Goal: Find specific page/section

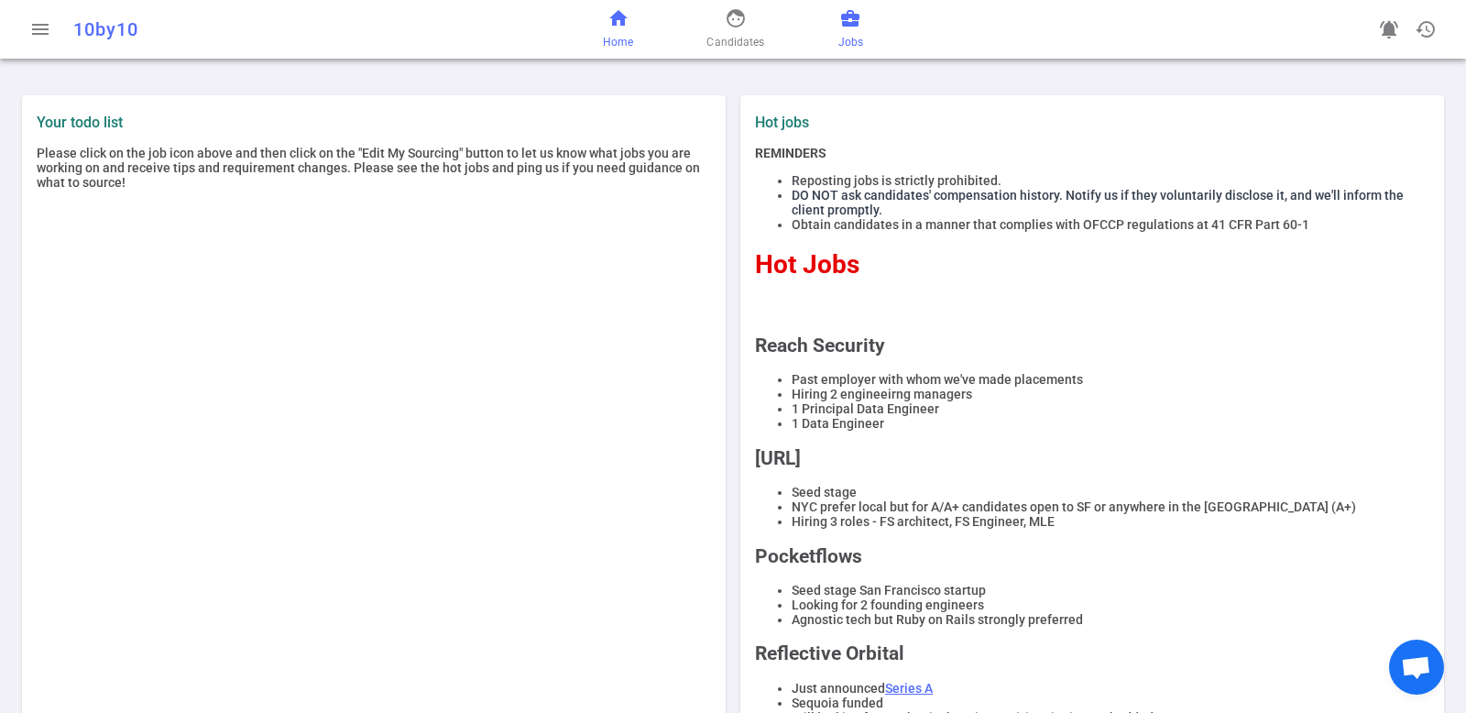
click at [846, 18] on span "business_center" at bounding box center [850, 18] width 22 height 22
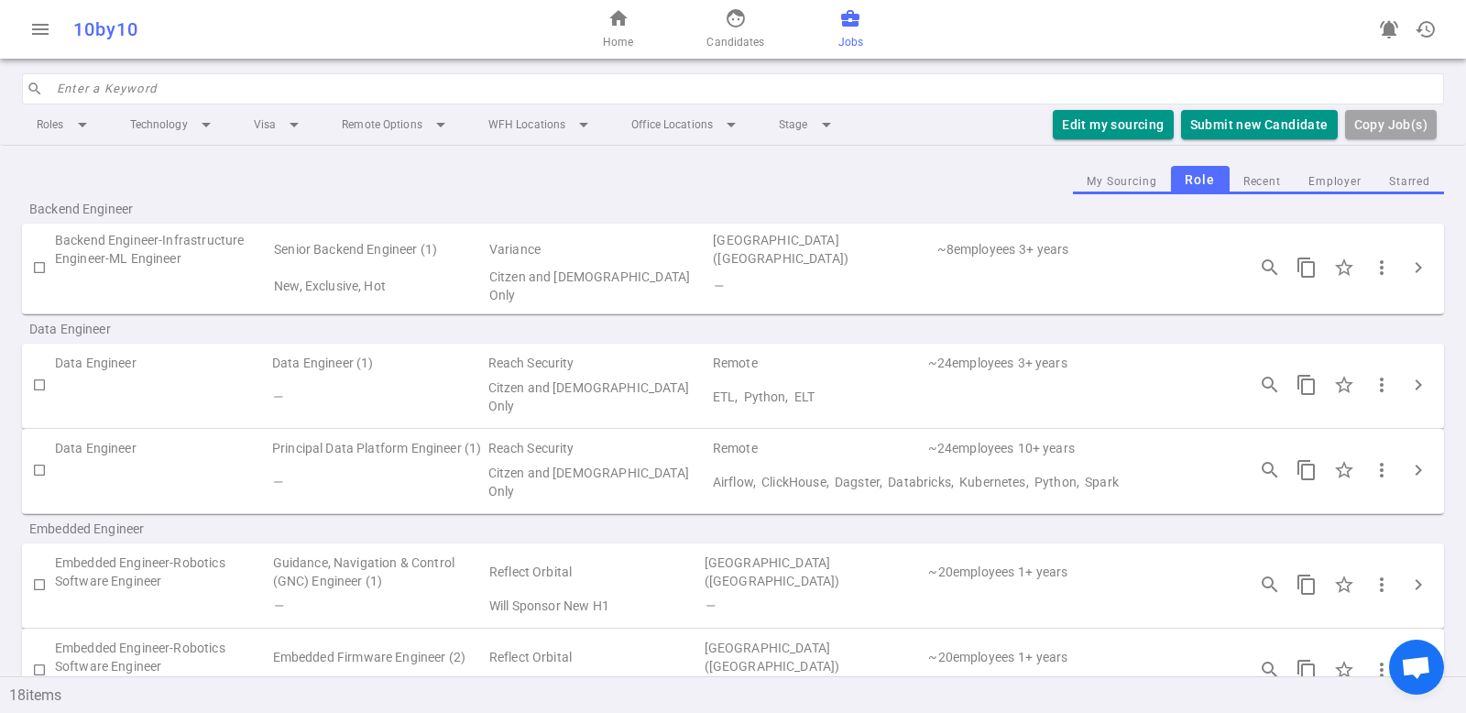
click at [361, 92] on input "search" at bounding box center [745, 88] width 1376 height 29
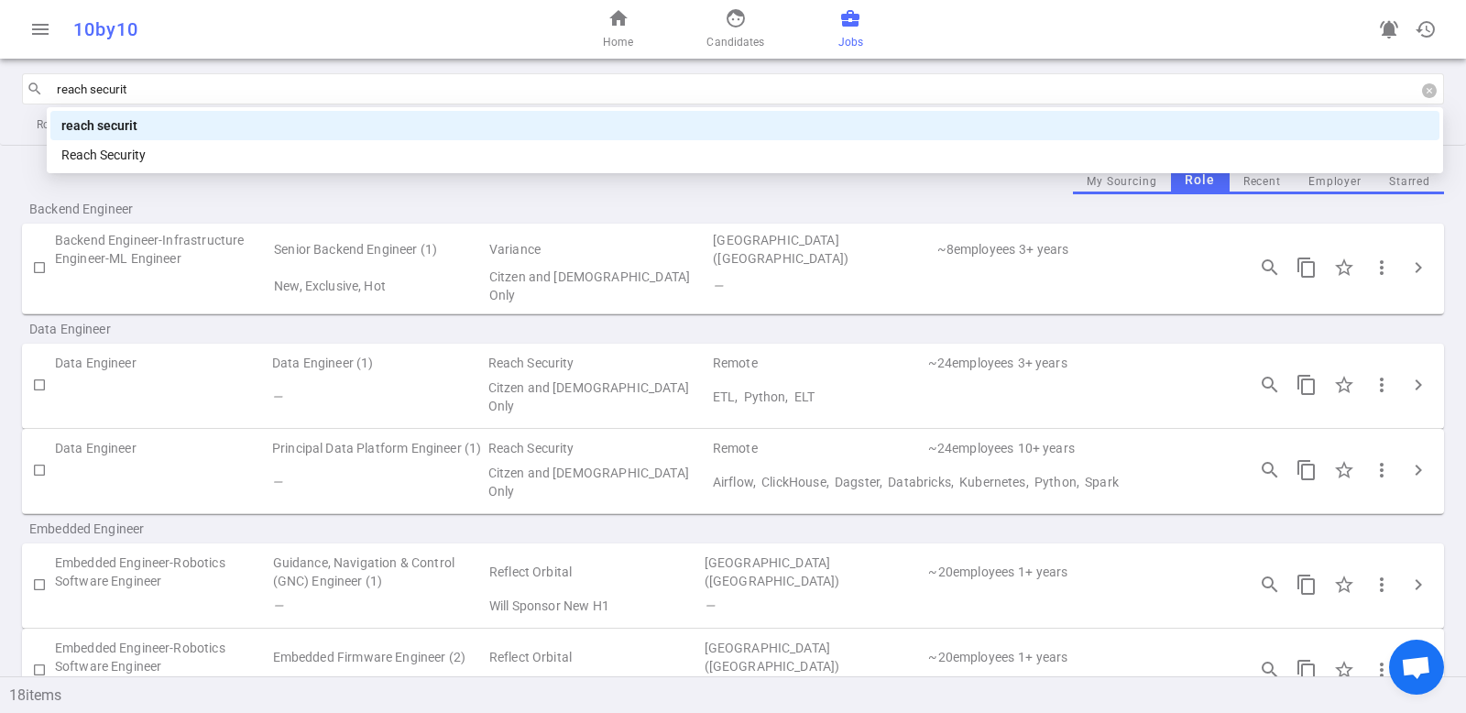
type input "reach security"
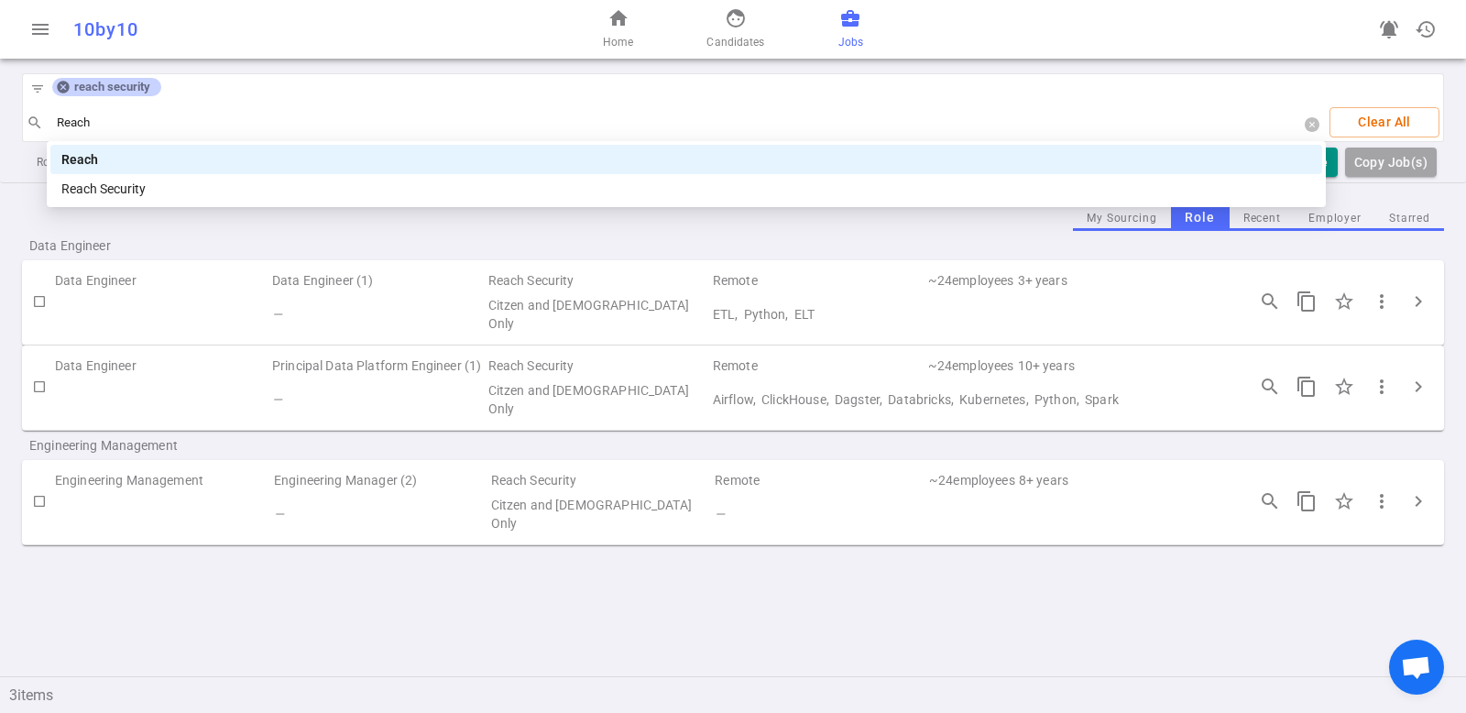
type input "Reach"
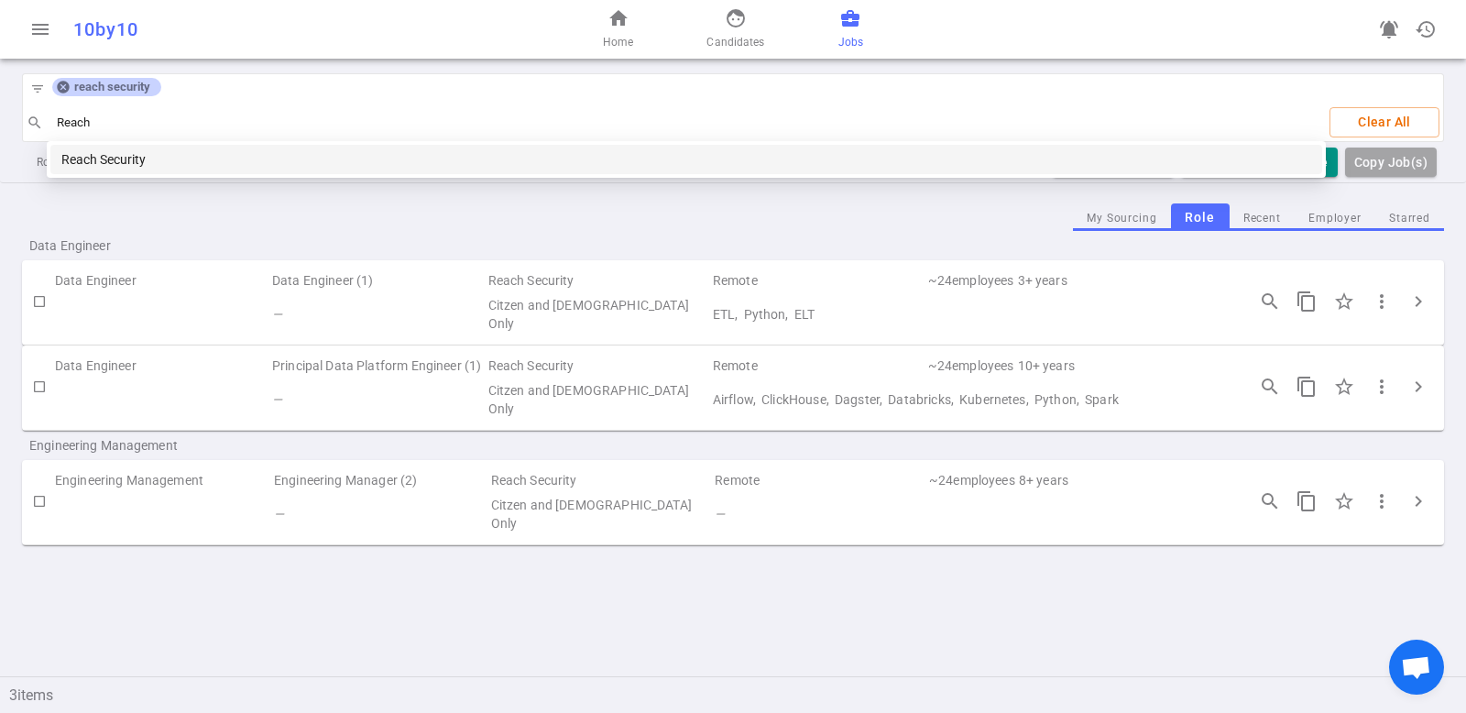
click at [217, 157] on div "Reach Security" at bounding box center [686, 159] width 1250 height 20
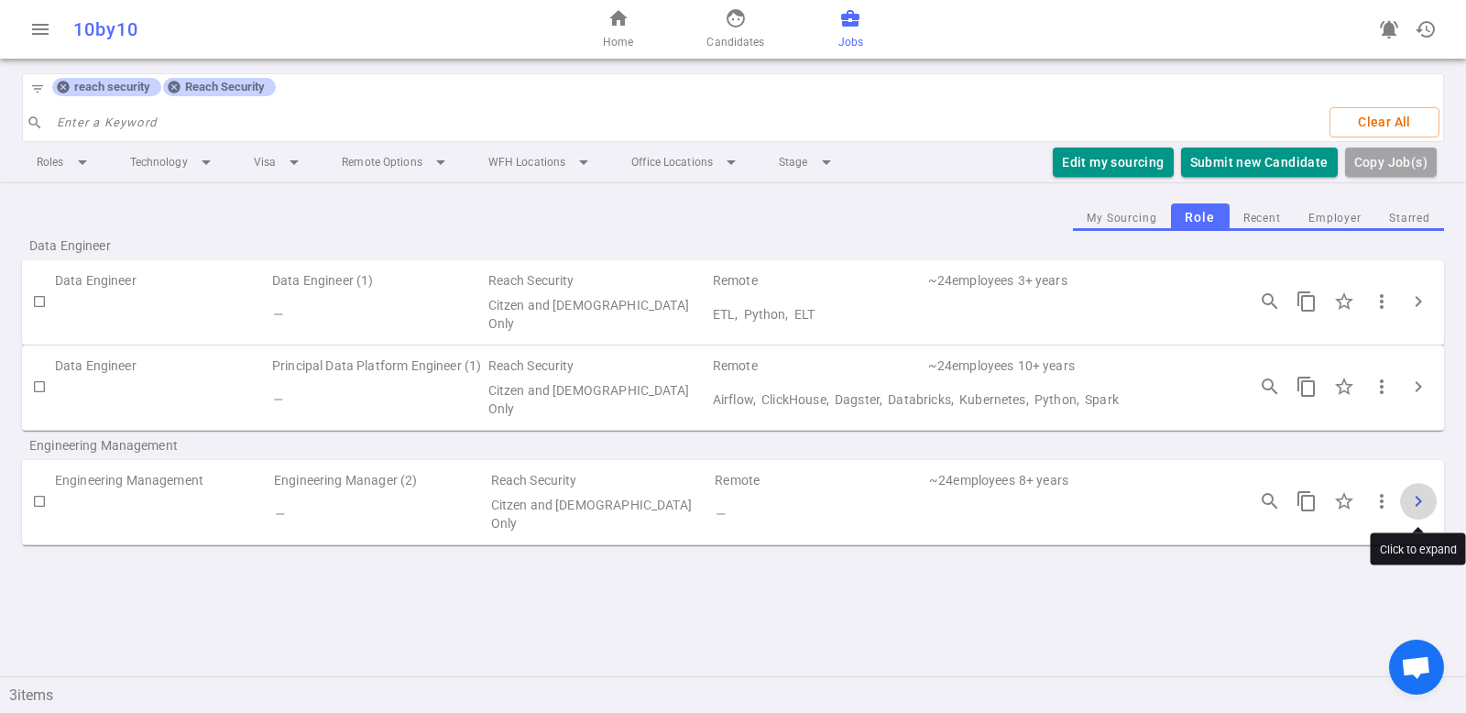
click at [1416, 499] on span "chevron_right" at bounding box center [1418, 501] width 22 height 22
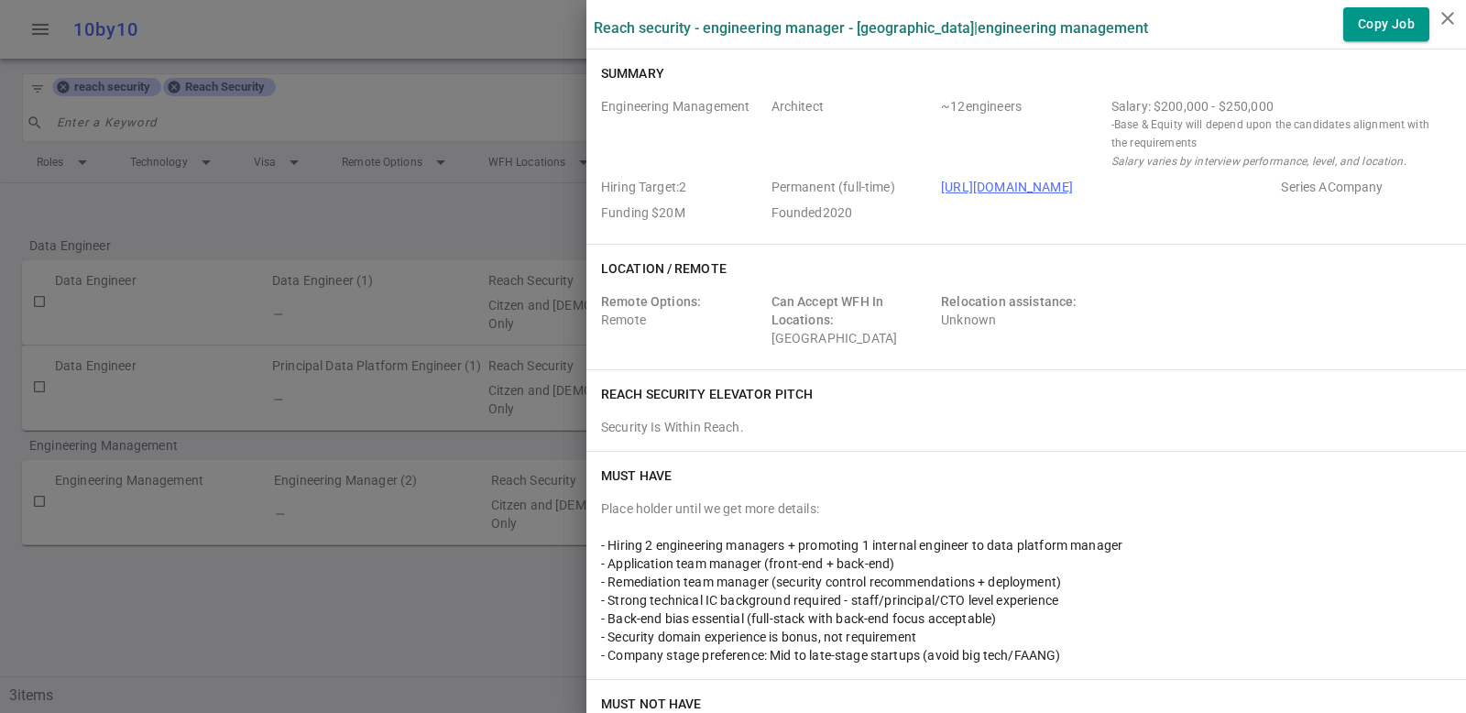
click at [1445, 14] on icon "close" at bounding box center [1447, 18] width 22 height 22
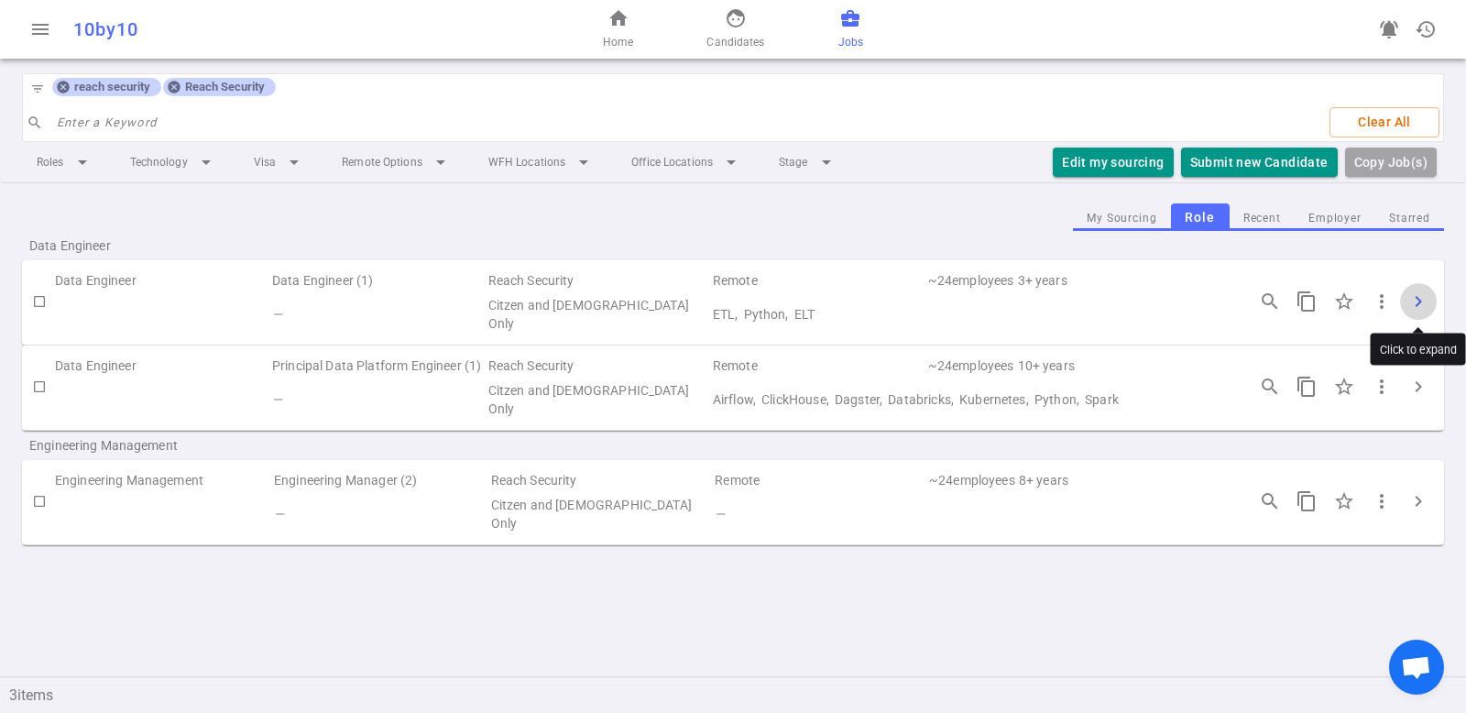
click at [1424, 299] on span "chevron_right" at bounding box center [1418, 301] width 22 height 22
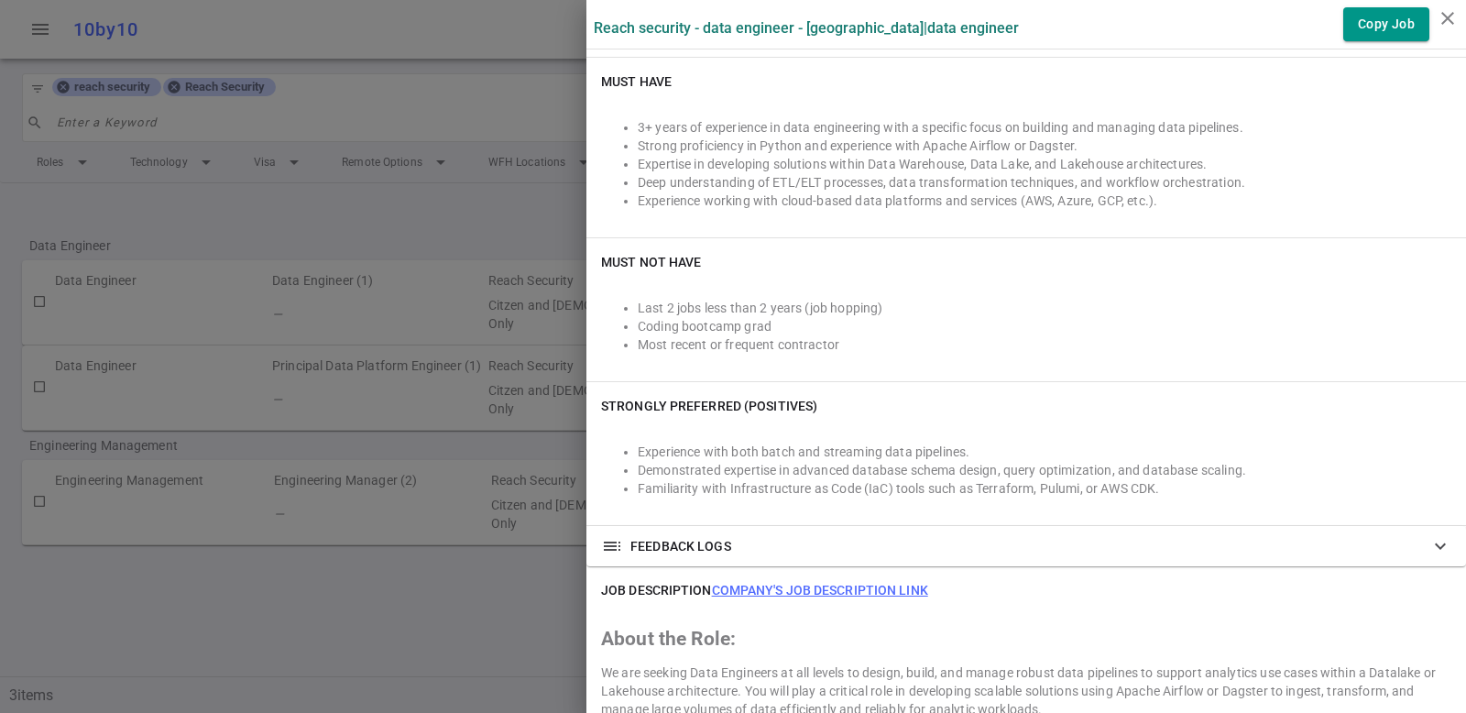
scroll to position [492, 0]
